Goal: Task Accomplishment & Management: Manage account settings

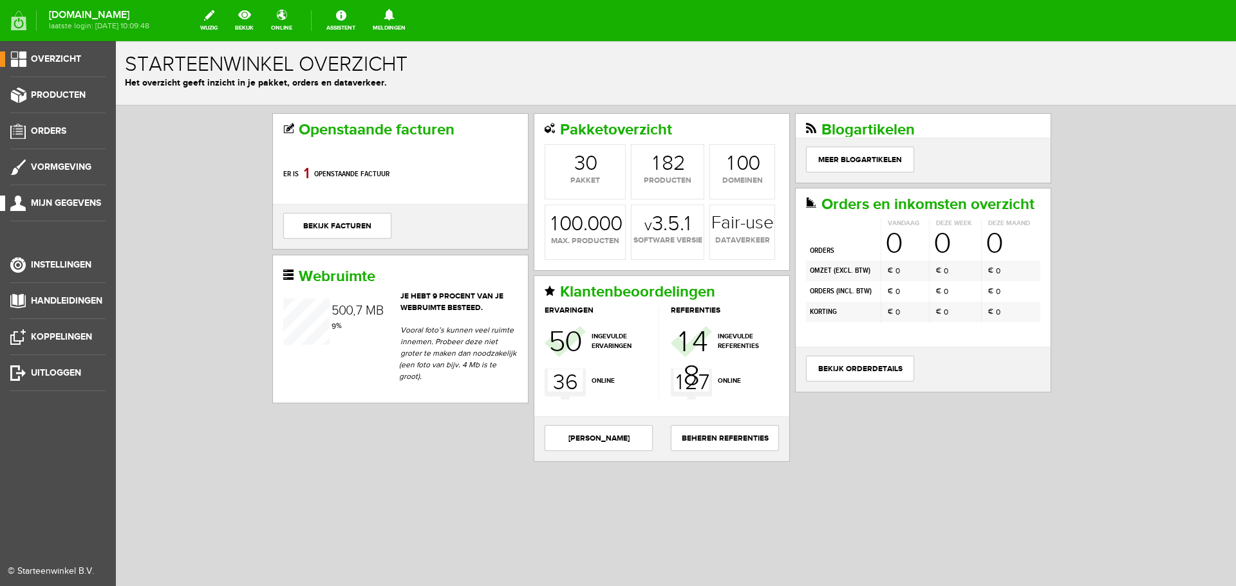
click at [77, 200] on span "Mijn gegevens" at bounding box center [66, 203] width 70 height 11
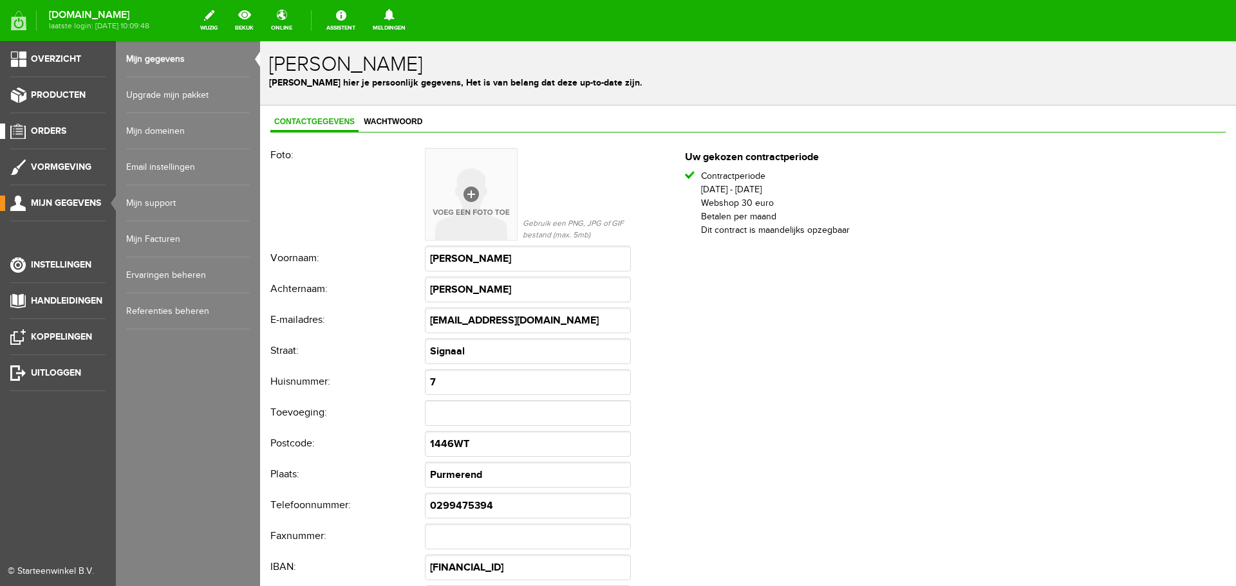
click at [55, 126] on span "Orders" at bounding box center [48, 131] width 35 height 11
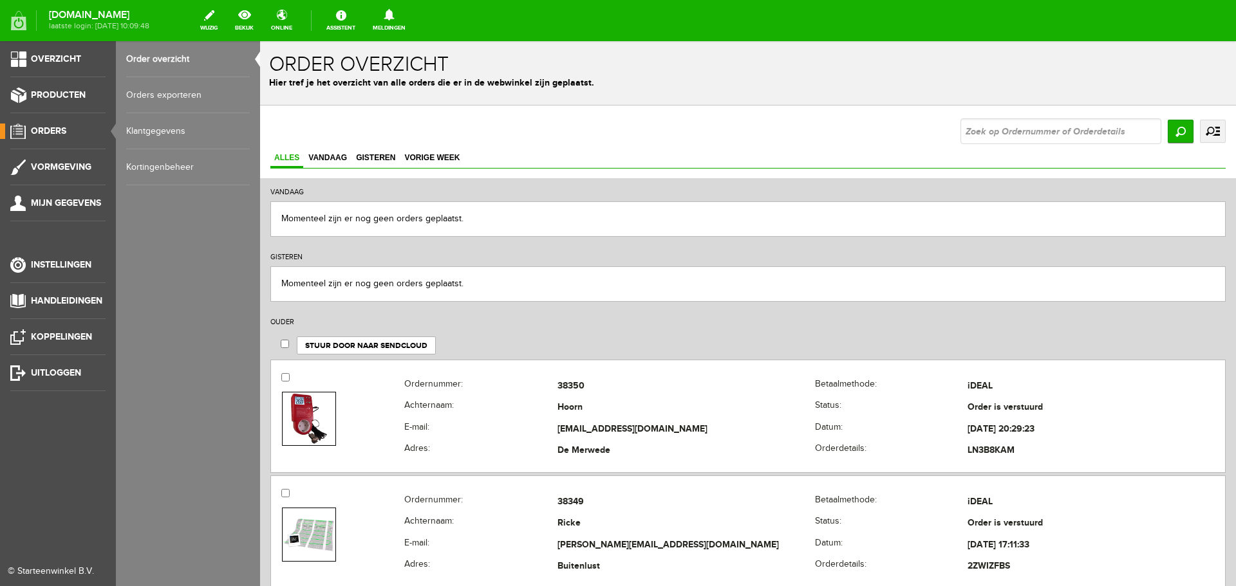
click at [151, 165] on link "Kortingenbeheer" at bounding box center [188, 167] width 124 height 36
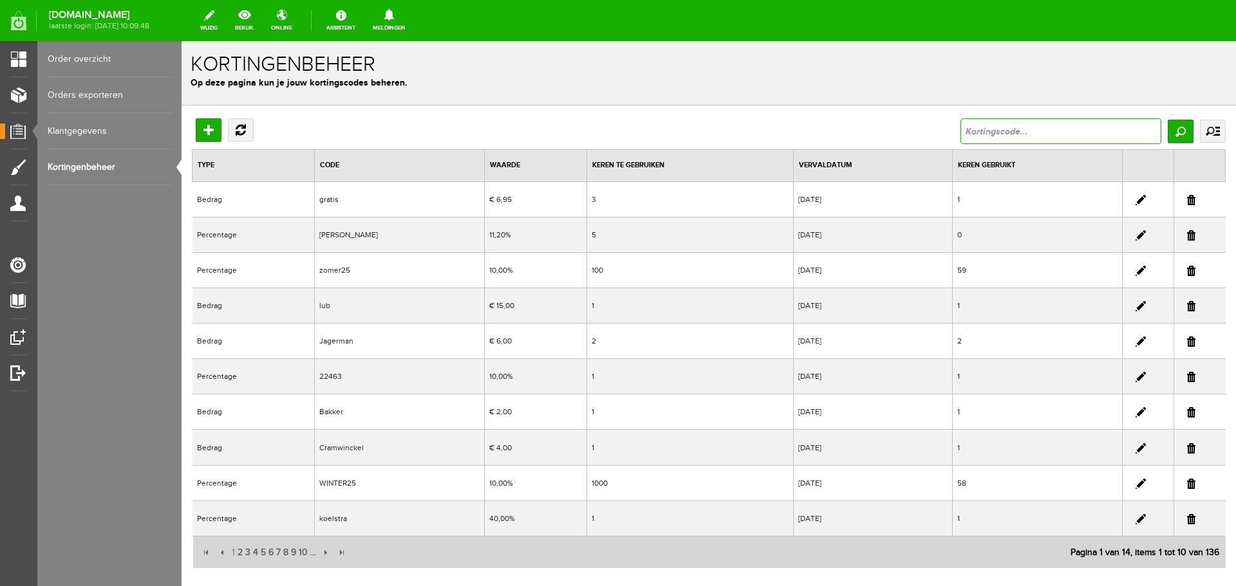
click at [987, 129] on input "text" at bounding box center [1060, 131] width 201 height 26
type input "IVICA"
click at [1168, 129] on input "Zoeken" at bounding box center [1180, 131] width 26 height 23
